Goal: Register for event/course

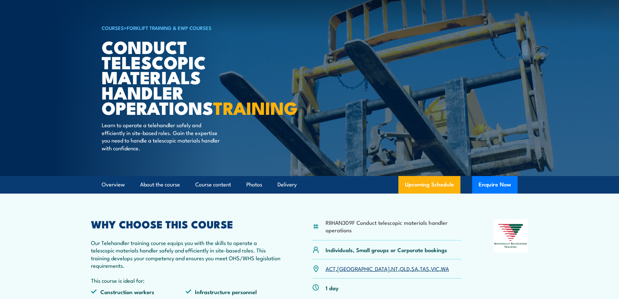
scroll to position [130, 0]
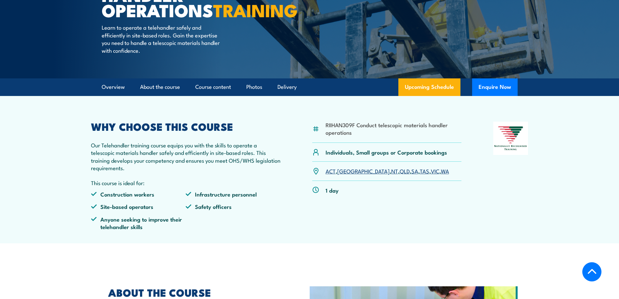
click at [400, 174] on link "QLD" at bounding box center [405, 171] width 10 height 8
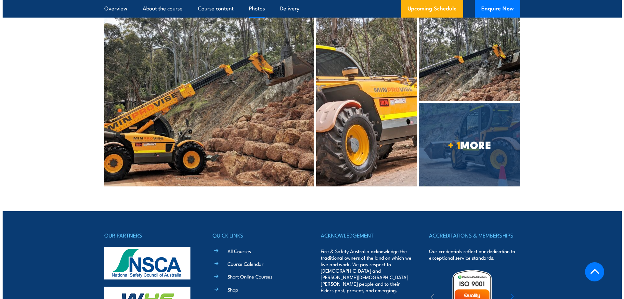
scroll to position [1420, 0]
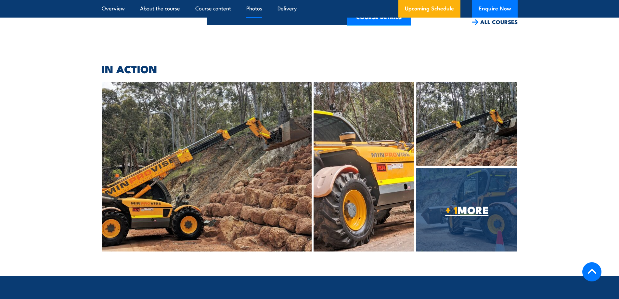
click at [472, 214] on span "+ 1 MORE" at bounding box center [466, 209] width 101 height 9
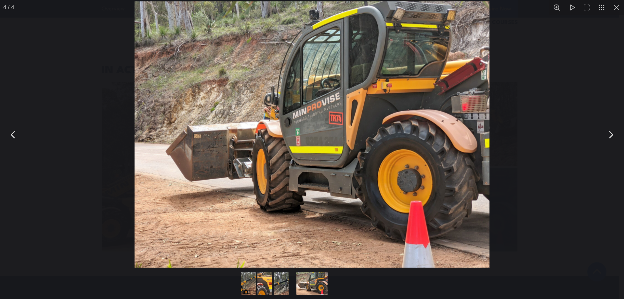
click at [614, 133] on button "You can close this modal content with the ESC key" at bounding box center [610, 134] width 16 height 16
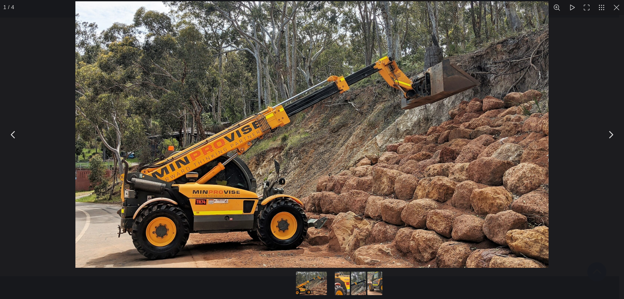
click at [614, 133] on button "You can close this modal content with the ESC key" at bounding box center [610, 134] width 16 height 16
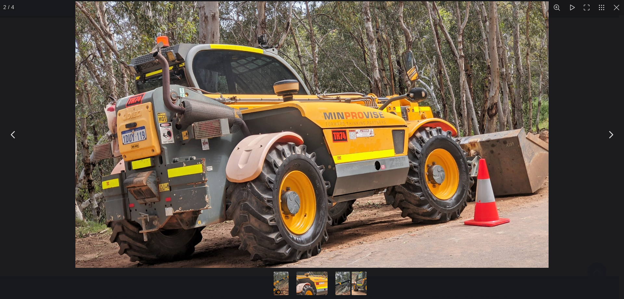
click at [614, 133] on button "You can close this modal content with the ESC key" at bounding box center [610, 134] width 16 height 16
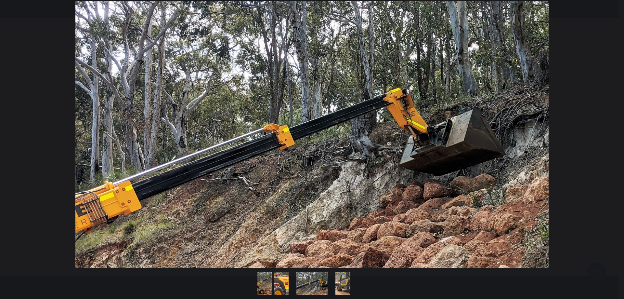
click at [614, 133] on button "You can close this modal content with the ESC key" at bounding box center [610, 134] width 16 height 16
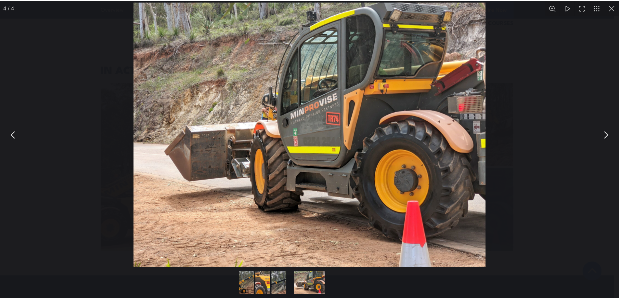
scroll to position [1486, 0]
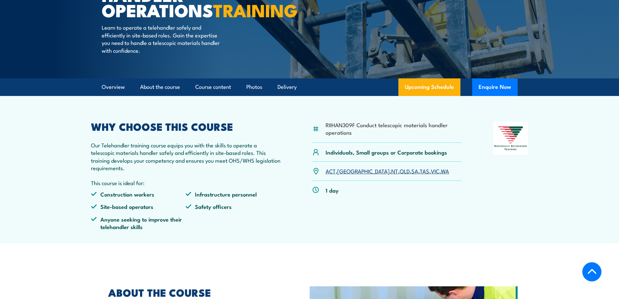
scroll to position [130, 0]
click at [400, 174] on link "QLD" at bounding box center [405, 171] width 10 height 8
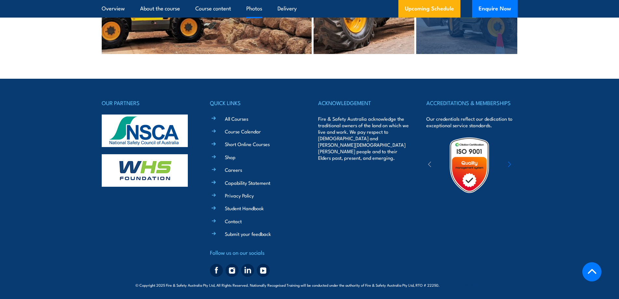
scroll to position [1590, 0]
